Goal: Transaction & Acquisition: Download file/media

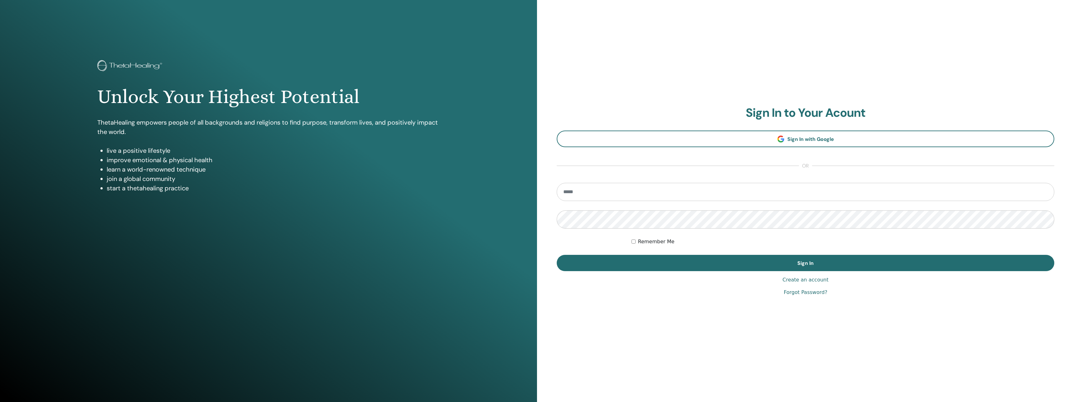
click at [598, 190] on input "email" at bounding box center [805, 192] width 497 height 18
type input "**********"
click at [557, 255] on button "Sign In" at bounding box center [805, 263] width 497 height 16
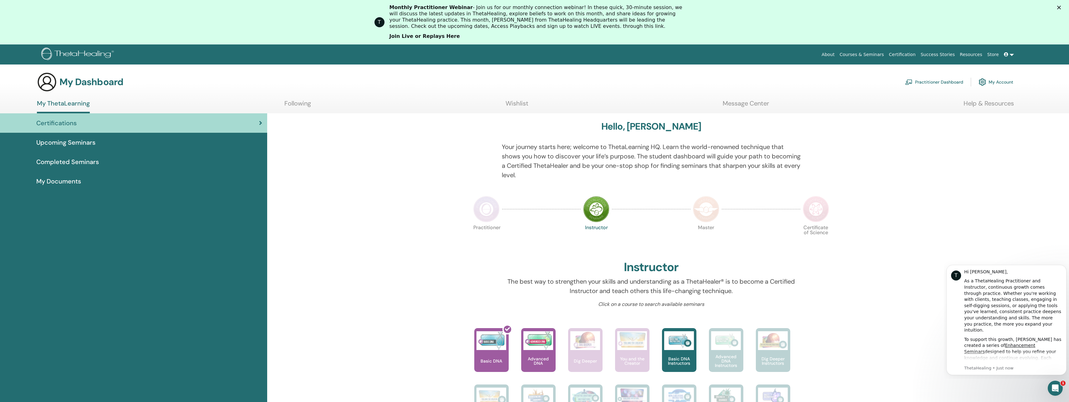
click at [427, 39] on link "Join Live or Replays Here" at bounding box center [425, 36] width 70 height 7
click at [500, 345] on div at bounding box center [495, 352] width 34 height 56
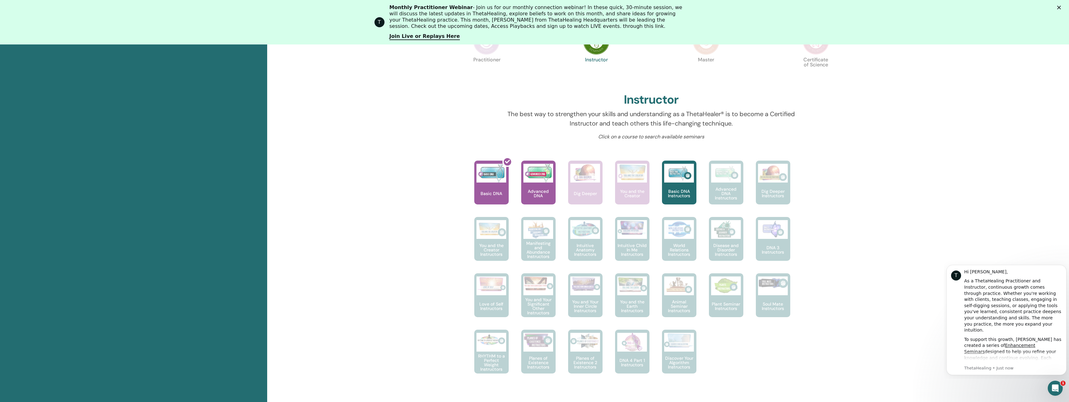
scroll to position [204, 0]
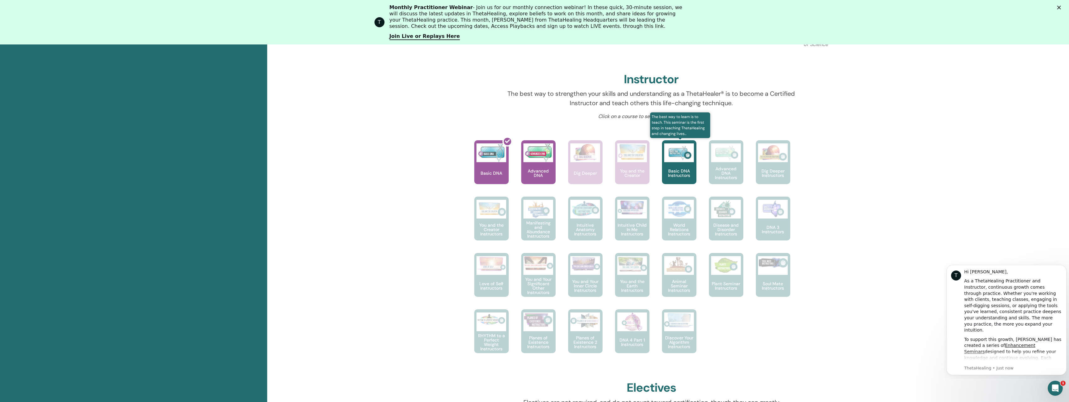
click at [670, 169] on p "Basic DNA Instructors" at bounding box center [679, 173] width 34 height 9
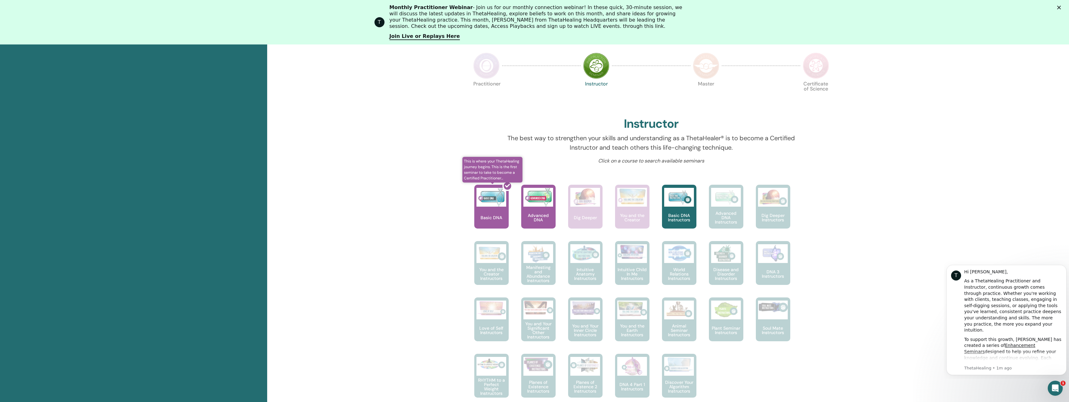
click at [491, 206] on div at bounding box center [495, 209] width 34 height 56
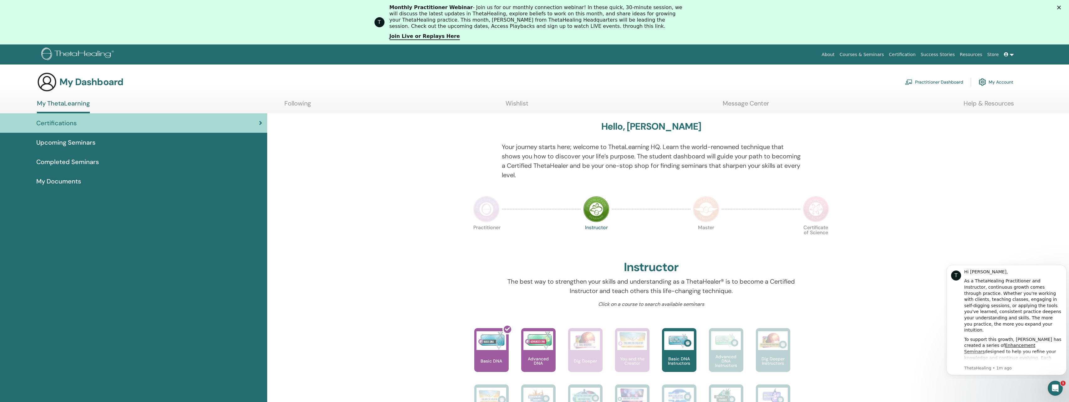
click at [60, 166] on span "Completed Seminars" at bounding box center [67, 161] width 63 height 9
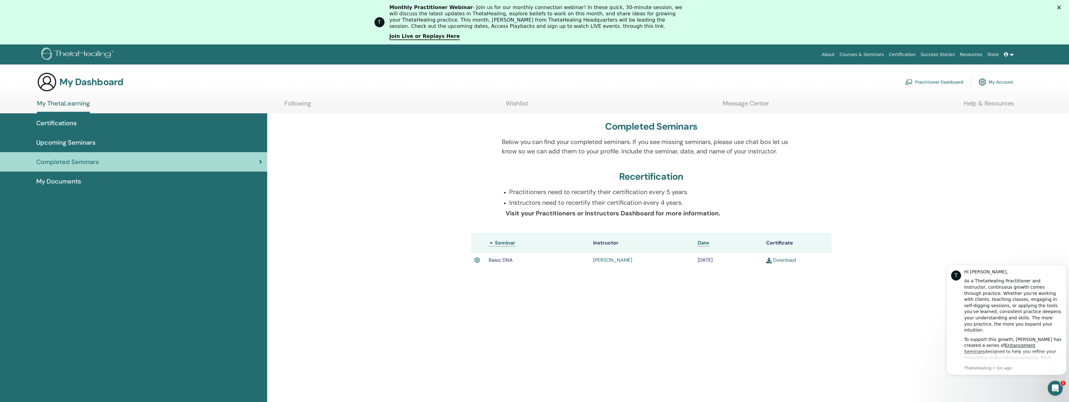
click at [782, 259] on link "Download" at bounding box center [781, 260] width 30 height 7
